Goal: Understand process/instructions

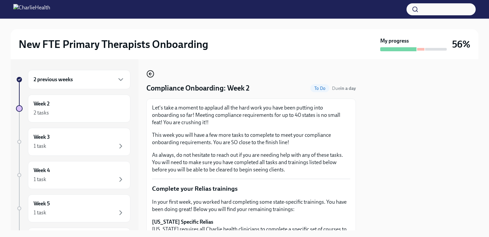
click at [149, 74] on icon "button" at bounding box center [149, 73] width 1 height 3
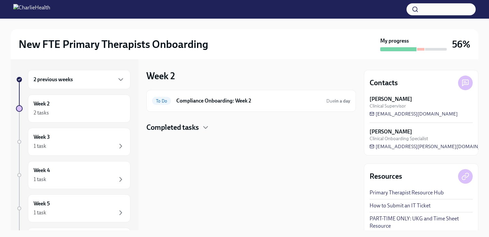
click at [96, 80] on div "2 previous weeks" at bounding box center [79, 79] width 91 height 8
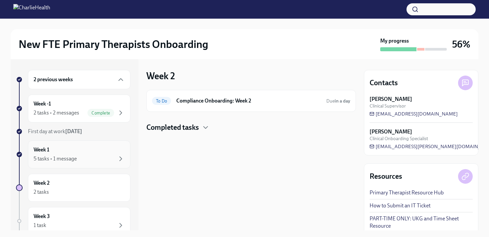
click at [53, 151] on div "Week 1 5 tasks • 1 message" at bounding box center [79, 154] width 91 height 17
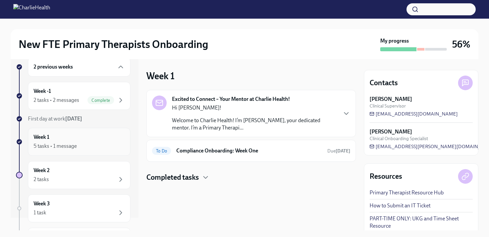
scroll to position [15, 0]
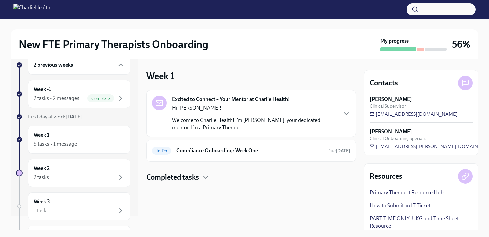
click at [211, 106] on p "Hi [PERSON_NAME]!" at bounding box center [254, 107] width 165 height 7
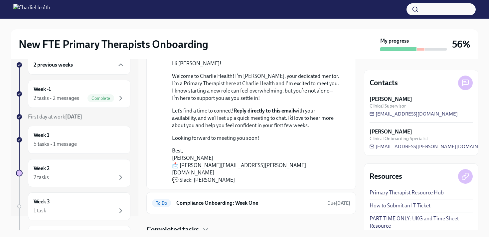
scroll to position [83, 0]
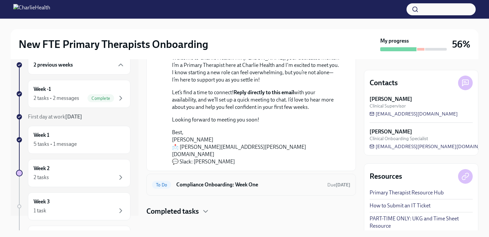
click at [218, 181] on h6 "Compliance Onboarding: Week One" at bounding box center [249, 184] width 146 height 7
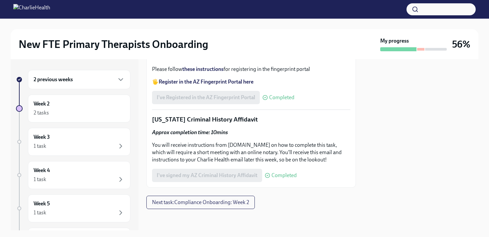
scroll to position [991, 0]
click at [196, 204] on span "Next task : Compliance Onboarding: Week 2" at bounding box center [200, 202] width 97 height 7
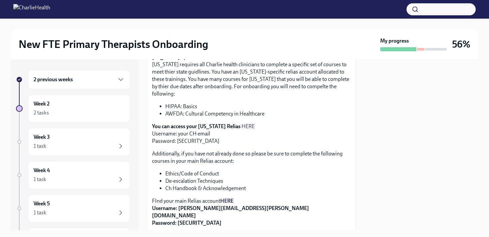
scroll to position [165, 0]
click at [241, 123] on link "HERE" at bounding box center [247, 126] width 13 height 6
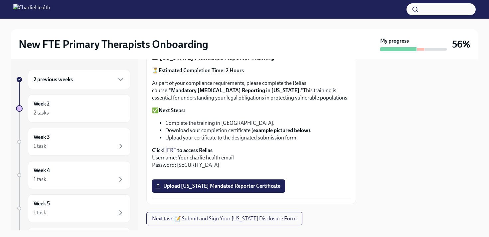
scroll to position [388, 0]
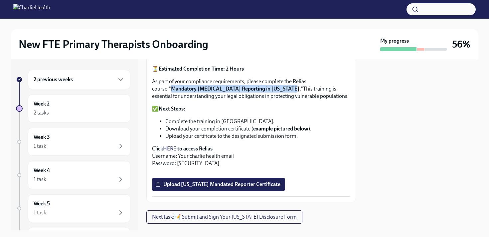
drag, startPoint x: 155, startPoint y: 75, endPoint x: 269, endPoint y: 72, distance: 114.8
click at [269, 85] on strong ""Mandatory [MEDICAL_DATA] Reporting in [US_STATE]."" at bounding box center [236, 88] width 134 height 6
copy strong "Mandatory [MEDICAL_DATA] Reporting in [US_STATE]"
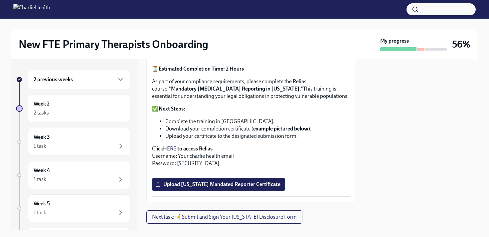
click at [249, 105] on p "✅ Next Steps:" at bounding box center [251, 108] width 198 height 7
